Goal: Task Accomplishment & Management: Complete application form

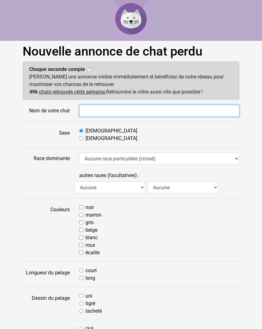
click at [104, 109] on input "Nom de votre chat" at bounding box center [159, 111] width 160 height 12
type input "Lolame"
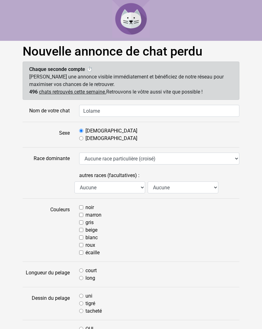
click at [83, 140] on input "Femelle" at bounding box center [81, 138] width 4 height 4
radio input "true"
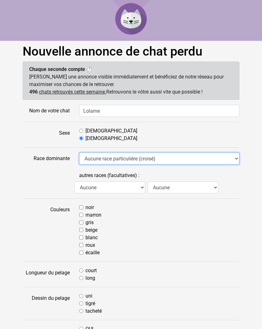
click at [236, 159] on select "Aucune race particulière (croisé) Abyssin Américain à poil dur American Bobtail…" at bounding box center [159, 159] width 160 height 12
select select "18"
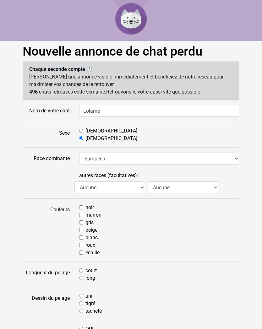
click at [83, 255] on input "écaille" at bounding box center [81, 253] width 4 height 4
checkbox input "true"
click at [83, 271] on input "court" at bounding box center [81, 270] width 4 height 4
radio input "true"
click at [86, 303] on label "tigré" at bounding box center [90, 304] width 10 height 8
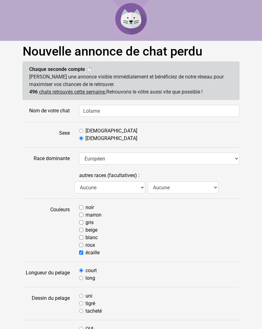
click at [83, 303] on input "tigré" at bounding box center [81, 303] width 4 height 4
radio input "true"
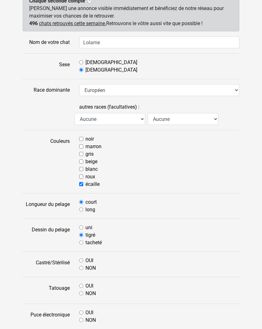
scroll to position [68, 0]
click at [79, 262] on input "OUI" at bounding box center [81, 260] width 4 height 4
radio input "true"
click at [83, 294] on input "NON" at bounding box center [81, 293] width 4 height 4
radio input "true"
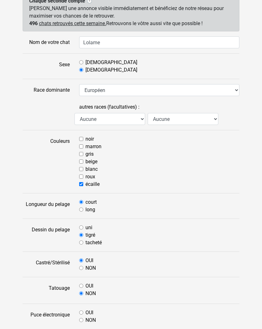
click at [81, 313] on input "OUI" at bounding box center [81, 312] width 4 height 4
radio input "true"
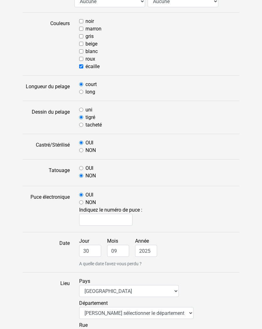
scroll to position [186, 0]
click at [96, 221] on input "text" at bounding box center [105, 220] width 53 height 12
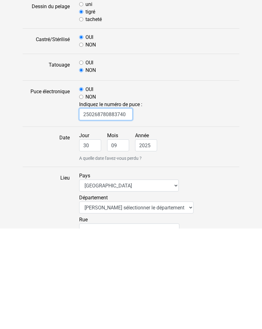
type input "250268780883740"
click at [95, 240] on input "30" at bounding box center [90, 246] width 22 height 12
type input "3"
type input "21"
click at [126, 240] on input "09" at bounding box center [118, 246] width 22 height 12
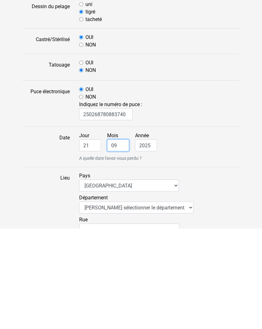
type input "0"
type input "4"
type input "04"
click at [147, 240] on input "2025" at bounding box center [146, 246] width 22 height 12
click at [168, 302] on select "Veuillez sélectionner le département 01 - Ain 02 - Aisne 03 - Allier 04 - Alpes…" at bounding box center [136, 308] width 114 height 12
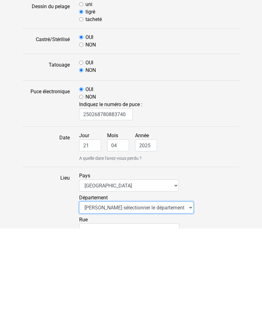
scroll to position [292, 0]
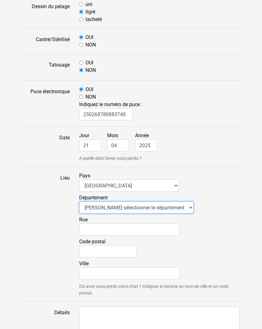
select select "59"
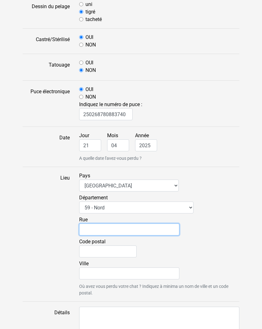
click at [122, 229] on input "Rue" at bounding box center [129, 230] width 100 height 12
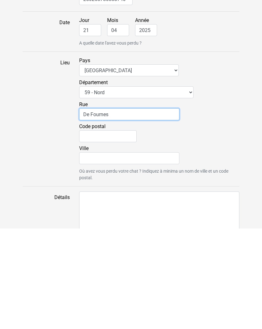
type input "De Fournes"
click at [110, 231] on input "Code postal" at bounding box center [107, 237] width 57 height 12
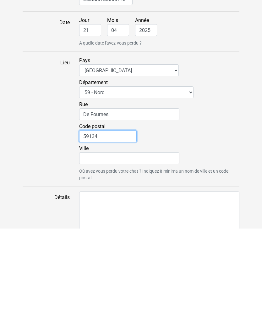
type input "59134"
click at [107, 253] on input "Ville" at bounding box center [129, 259] width 100 height 12
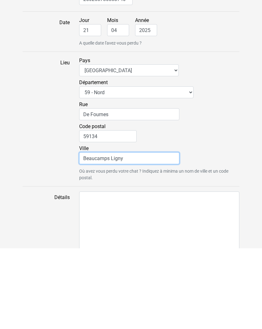
scroll to position [328, 0]
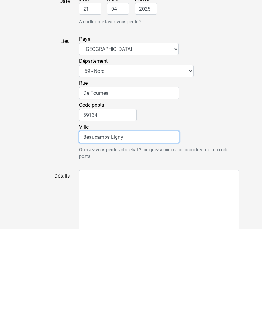
type input "Beaucamps Ligny"
click at [92, 271] on textarea "Détails" at bounding box center [159, 303] width 160 height 65
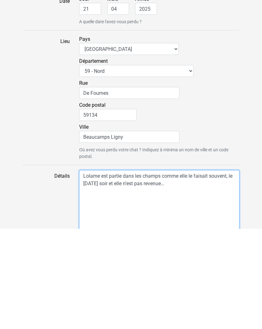
click at [105, 271] on textarea "Lolame est partie dans les champs comme elle le faisait souvent, le lundi soir …" at bounding box center [159, 303] width 160 height 65
click at [202, 271] on textarea "Lolame est partie dans les champs comme elle le faisait souvent, le lundi soir …" at bounding box center [159, 303] width 160 height 65
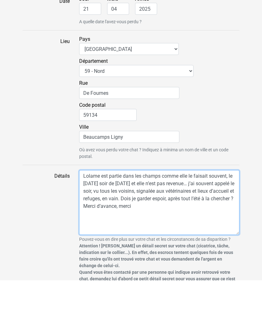
scroll to position [409, 0]
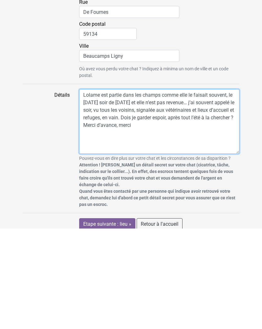
type textarea "Lolame est partie dans les champs comme elle le faisait souvent, le lundi soir …"
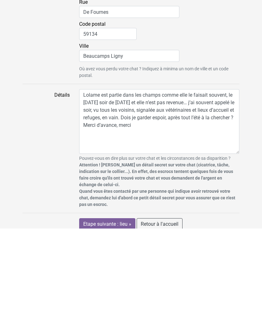
click at [111, 319] on input "Etape suivante : lieu »" at bounding box center [107, 325] width 56 height 12
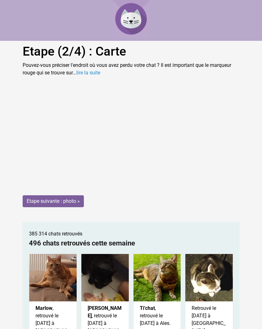
scroll to position [9, 0]
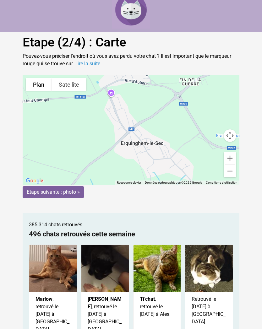
click at [68, 193] on input "Etape suivante : photo »" at bounding box center [53, 192] width 61 height 12
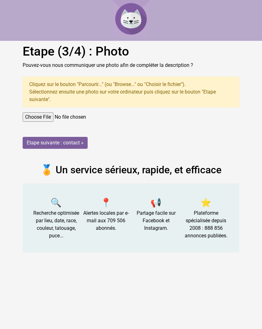
click at [50, 117] on input "file" at bounding box center [131, 116] width 217 height 9
type input "C:\fakepath\IMG_1907.jpeg"
click at [56, 142] on input "Etape suivante : contact »" at bounding box center [55, 143] width 65 height 12
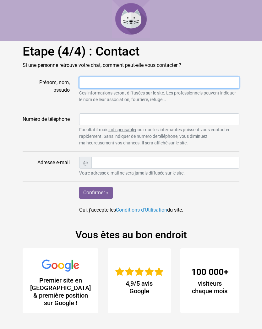
click at [94, 84] on input "Prénom, nom, pseudo" at bounding box center [159, 83] width 160 height 12
type input "Caroma"
click at [96, 193] on input "Confirmer »" at bounding box center [96, 193] width 34 height 12
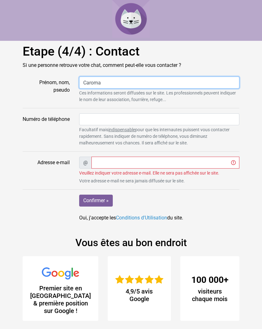
click at [110, 84] on input "Caroma" at bounding box center [159, 83] width 160 height 12
click at [96, 201] on input "Confirmer »" at bounding box center [96, 201] width 34 height 12
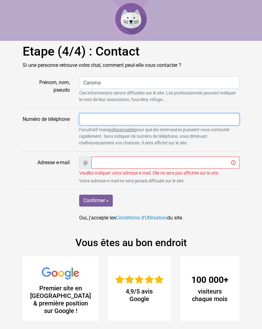
click at [95, 124] on input "Numéro de téléphone" at bounding box center [159, 119] width 160 height 12
type input "0620152594"
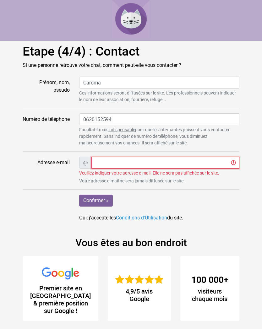
click at [121, 164] on input "Adresse e-mail" at bounding box center [165, 163] width 148 height 12
type input "nonque.caroline@gmail.com"
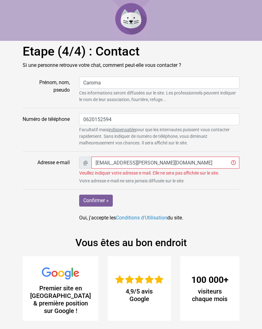
click at [97, 197] on input "Confirmer »" at bounding box center [96, 201] width 34 height 12
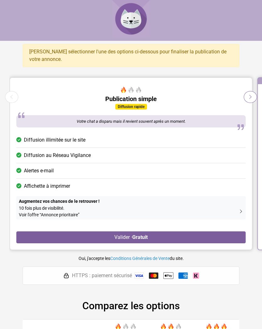
click at [135, 235] on strong "Gratuit" at bounding box center [139, 237] width 15 height 6
